Goal: Task Accomplishment & Management: Use online tool/utility

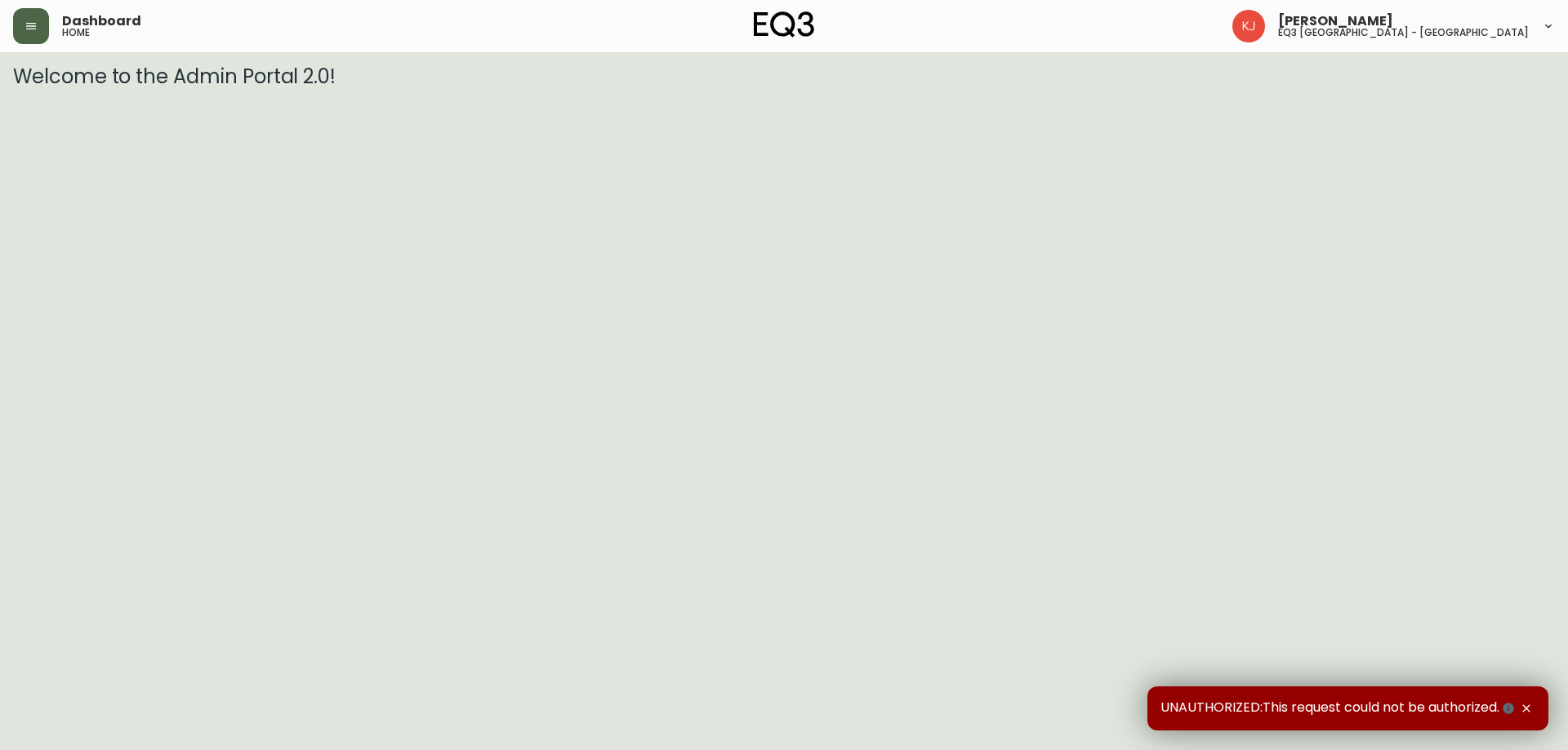
click at [31, 22] on icon "button" at bounding box center [31, 25] width 13 height 13
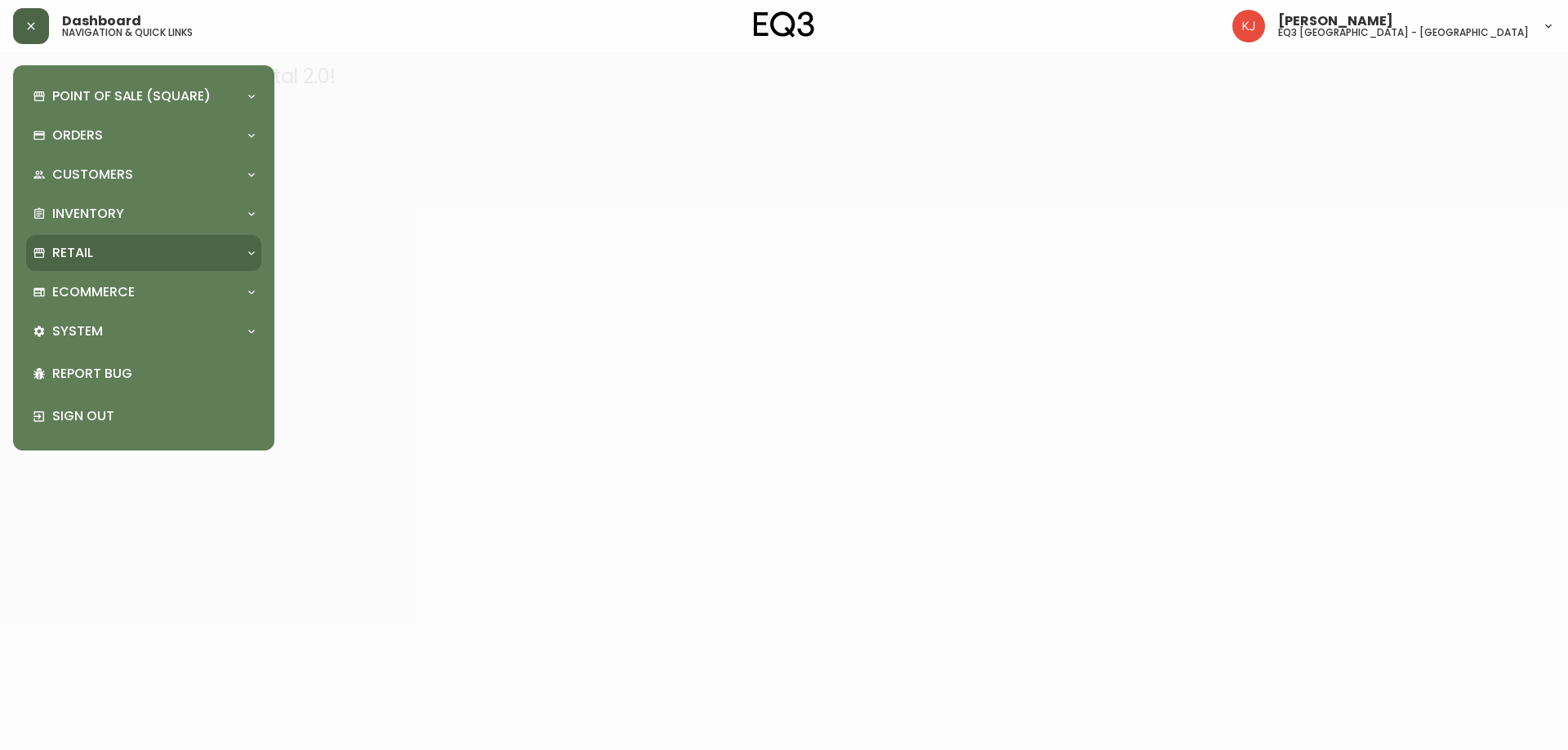
click at [97, 254] on div "Retail" at bounding box center [135, 253] width 206 height 18
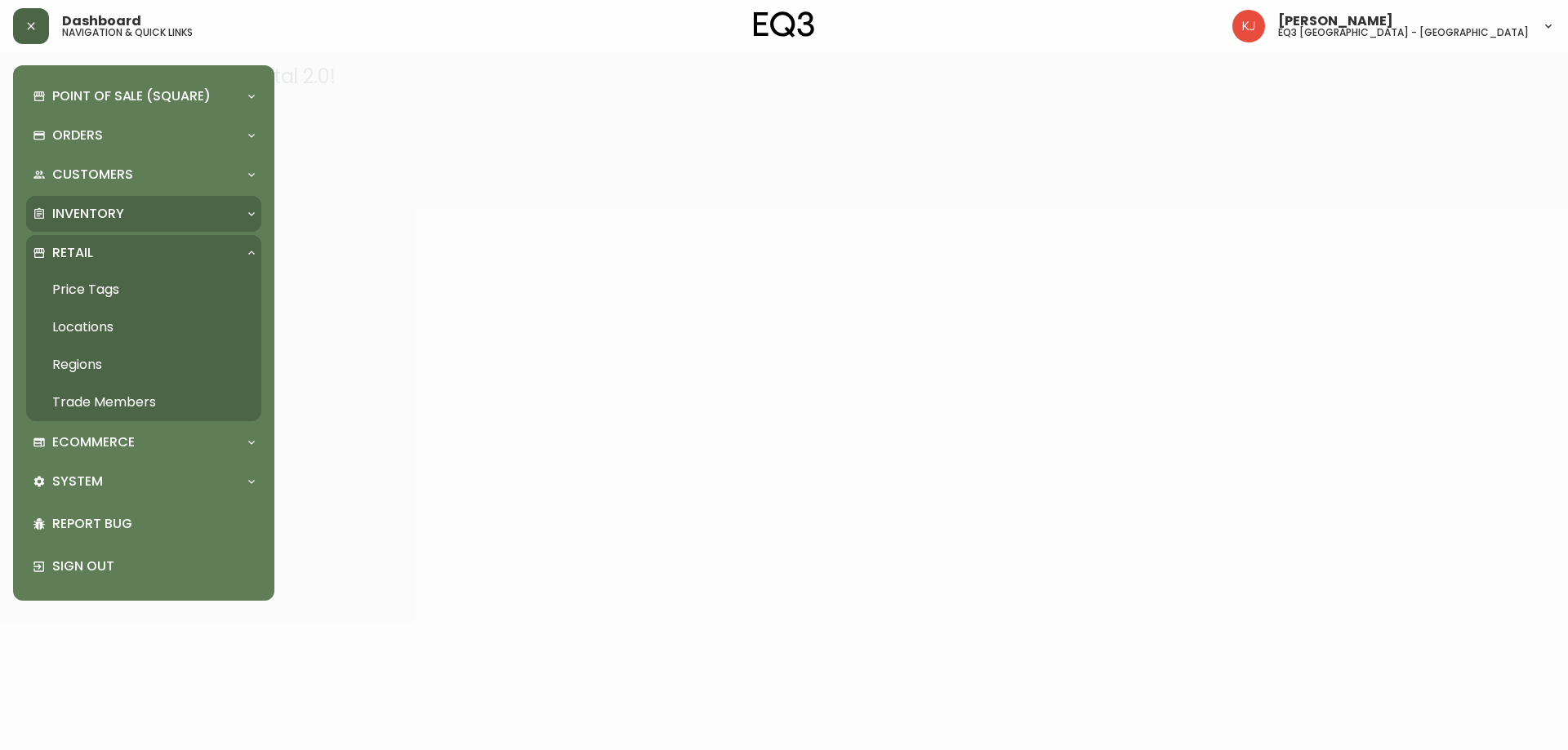
click at [98, 218] on p "Inventory" at bounding box center [88, 213] width 72 height 18
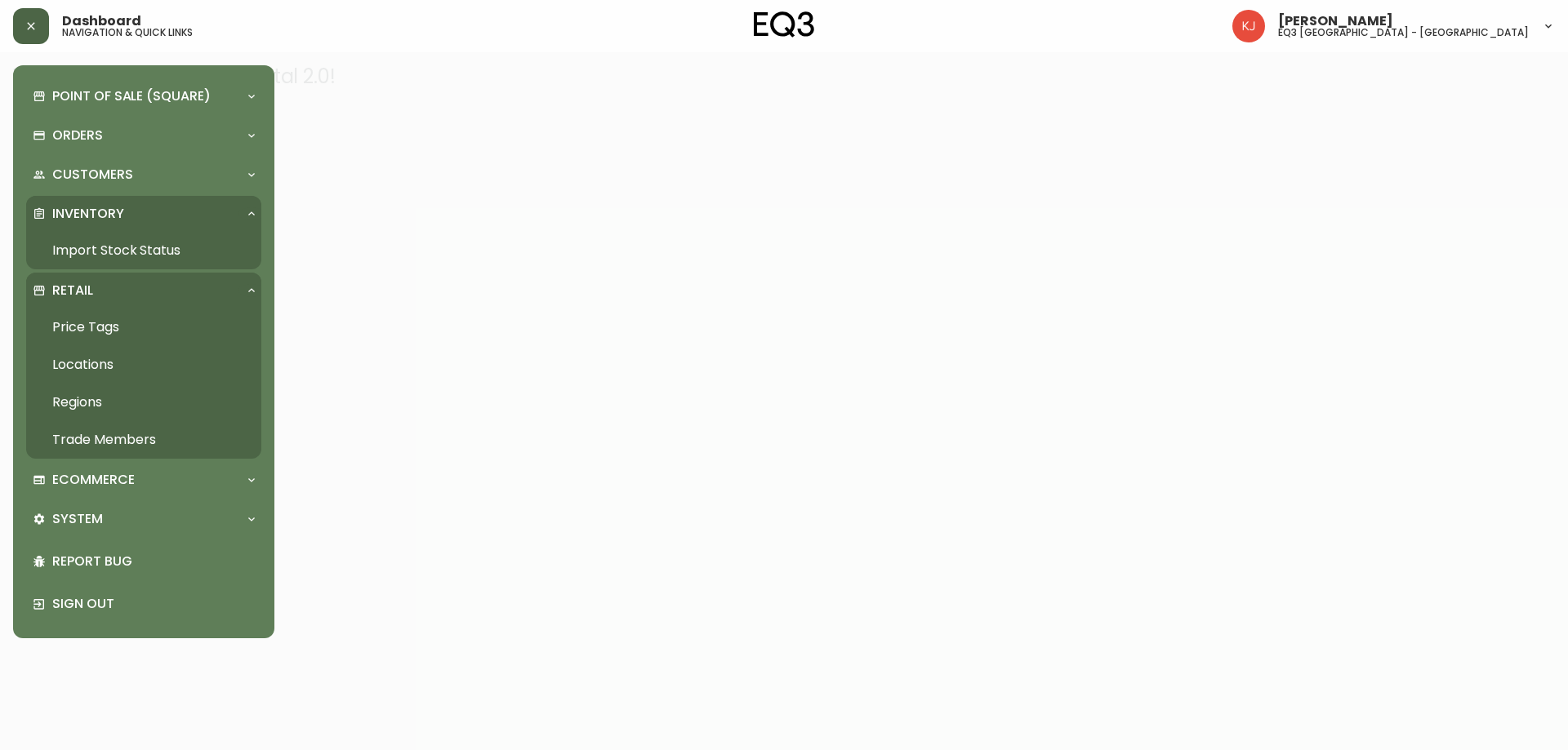
click at [91, 249] on link "Import Stock Status" at bounding box center [143, 250] width 235 height 38
